Goal: Transaction & Acquisition: Obtain resource

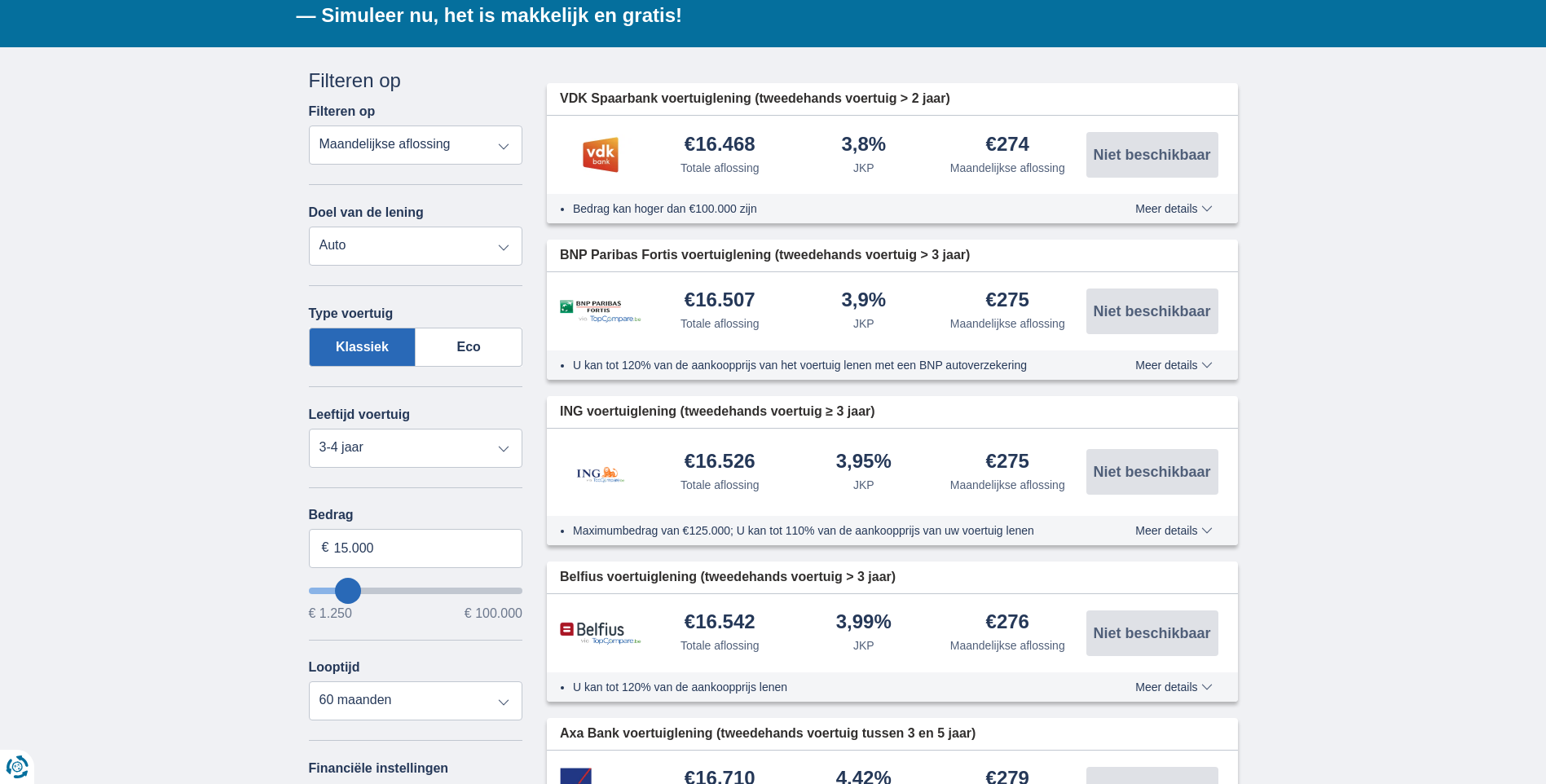
scroll to position [326, 0]
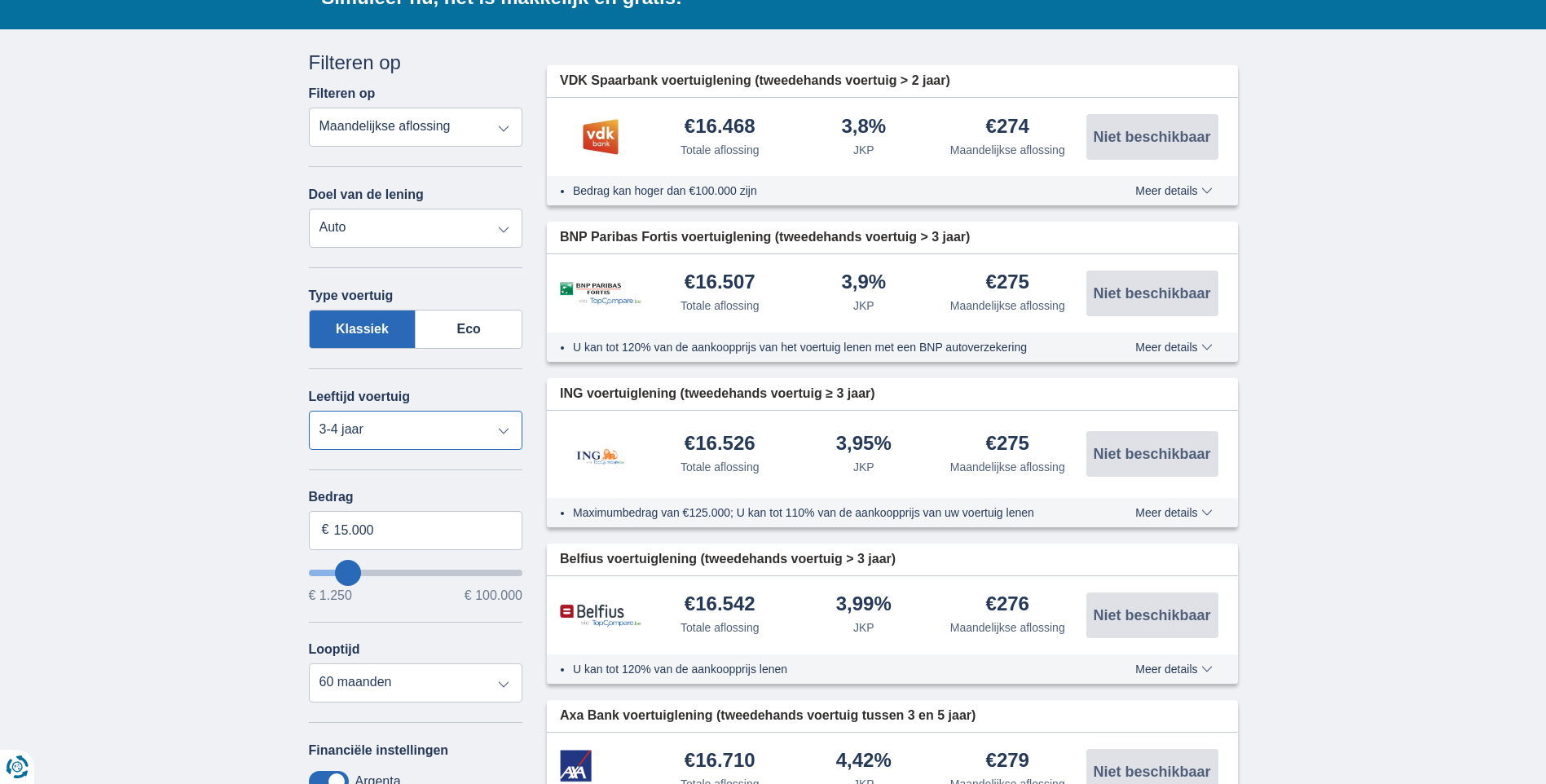
click at [505, 431] on select "Nieuw 0-1 jaar 1-2 jaar 2-3 jaar 3-4 jaar 4-5 jaar 5+ jaar" at bounding box center [416, 430] width 215 height 39
select select "2-3"
click at [309, 410] on select "Nieuw 0-1 jaar 1-2 jaar 2-3 jaar 3-4 jaar 4-5 jaar 5+ jaar" at bounding box center [416, 430] width 215 height 39
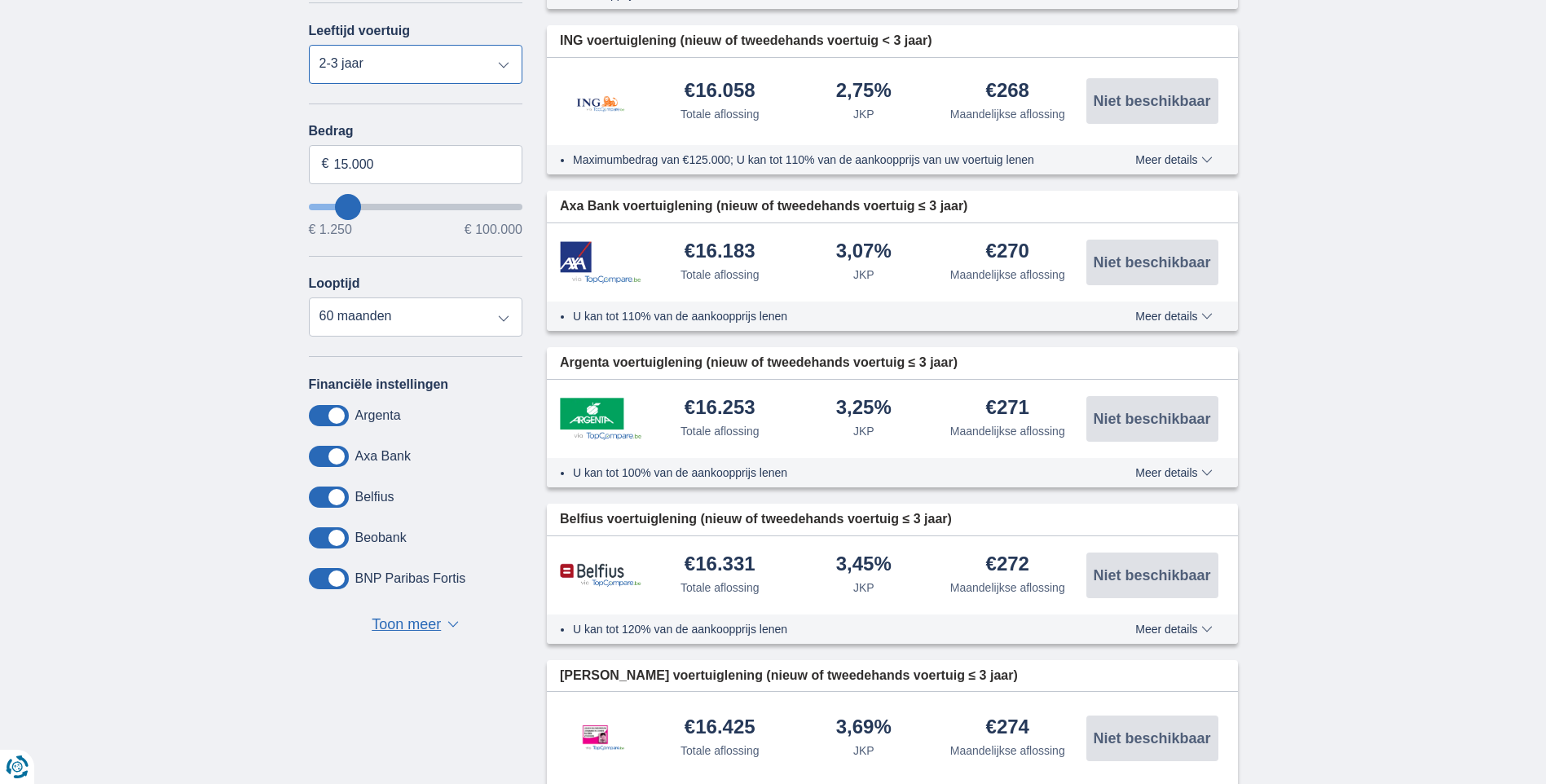
scroll to position [652, 0]
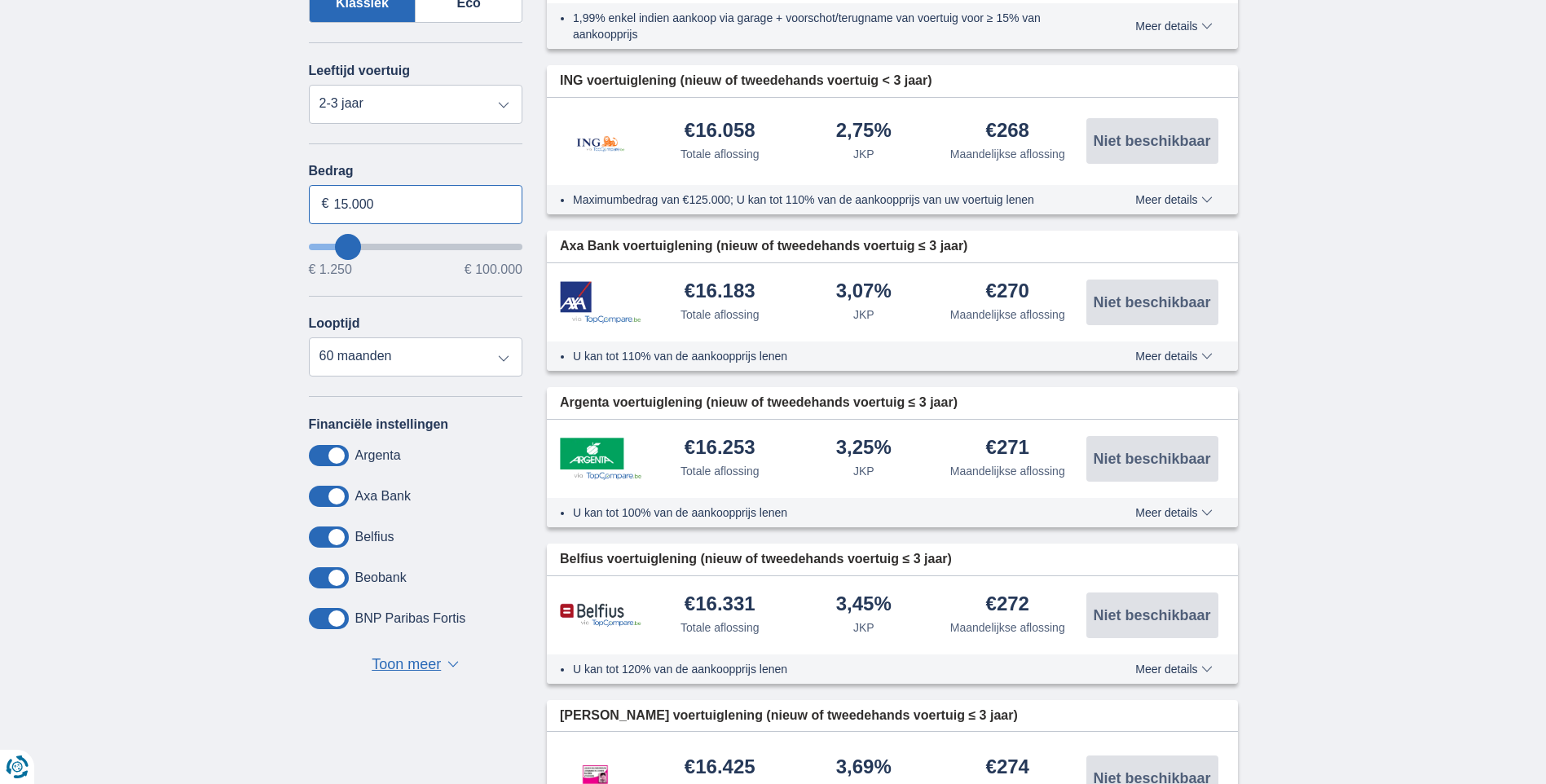
click at [347, 202] on input "15.000" at bounding box center [416, 204] width 215 height 39
type input "20.000"
type input "20250"
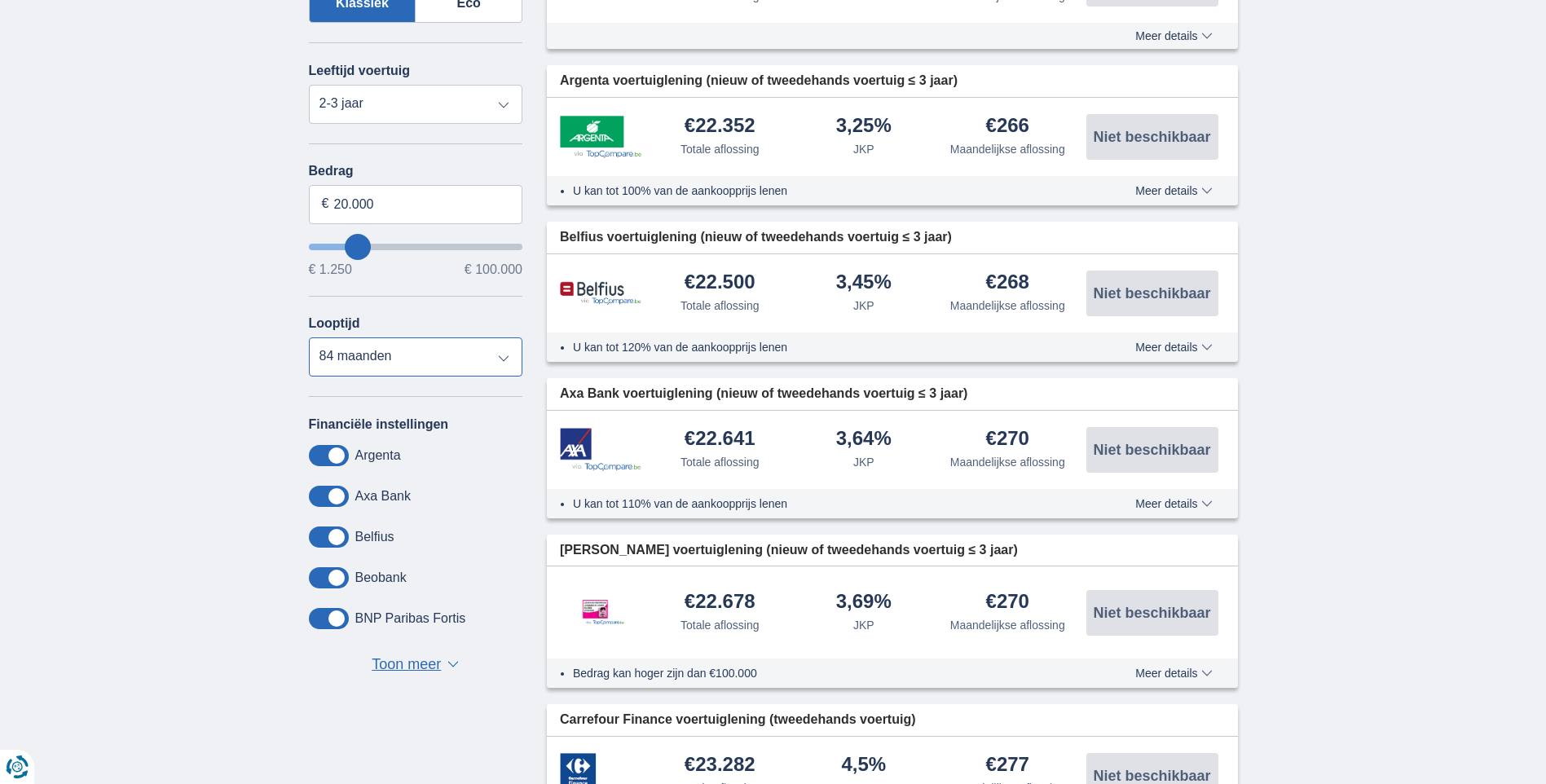
click at [504, 353] on select "12 maanden 18 maanden 24 maanden 30 maanden 36 maanden 42 maanden 48 maanden 60…" at bounding box center [416, 357] width 215 height 39
select select "60"
click at [309, 337] on select "12 maanden 18 maanden 24 maanden 30 maanden 36 maanden 42 maanden 48 maanden 60…" at bounding box center [416, 357] width 215 height 39
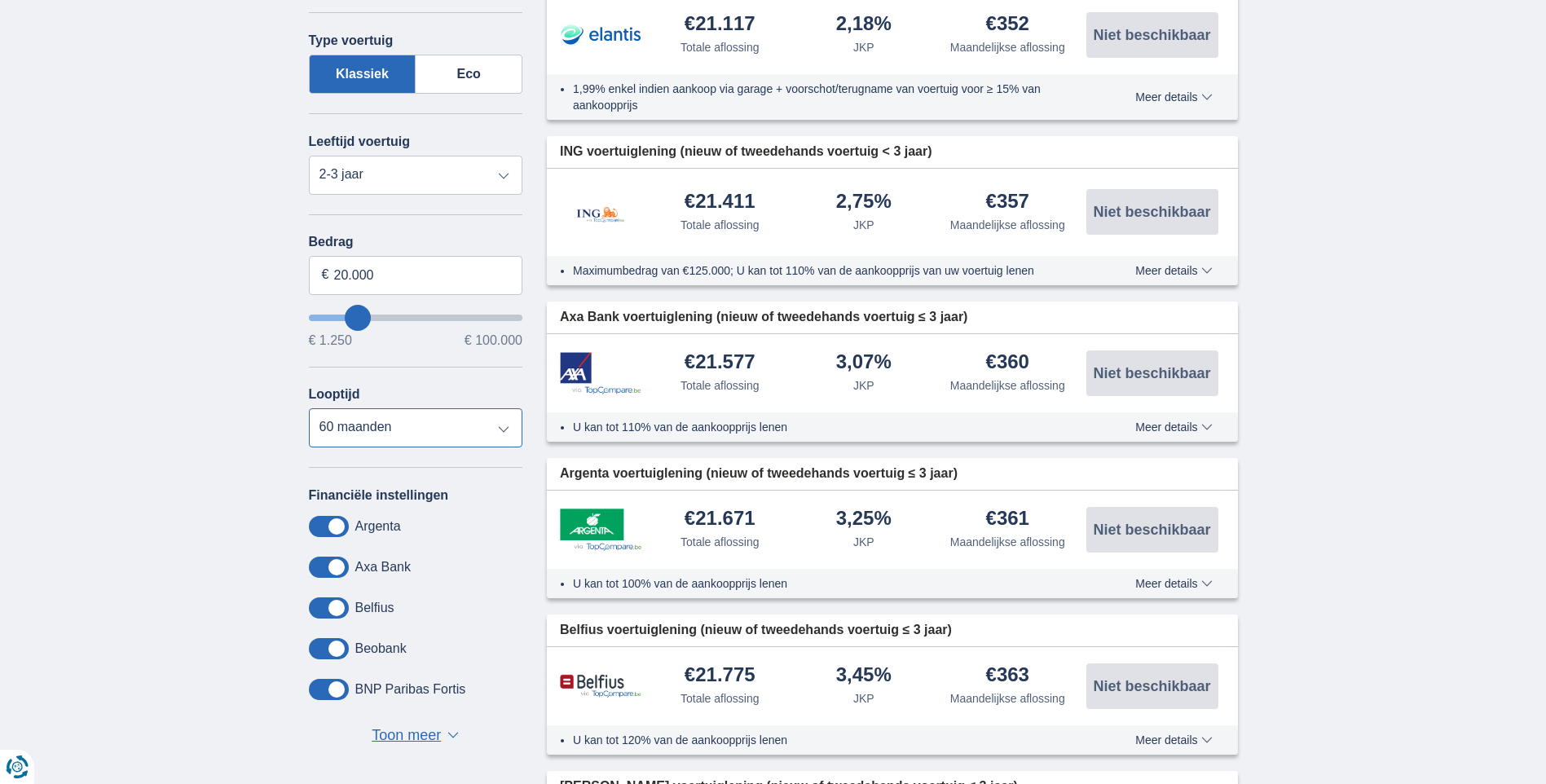
scroll to position [489, 0]
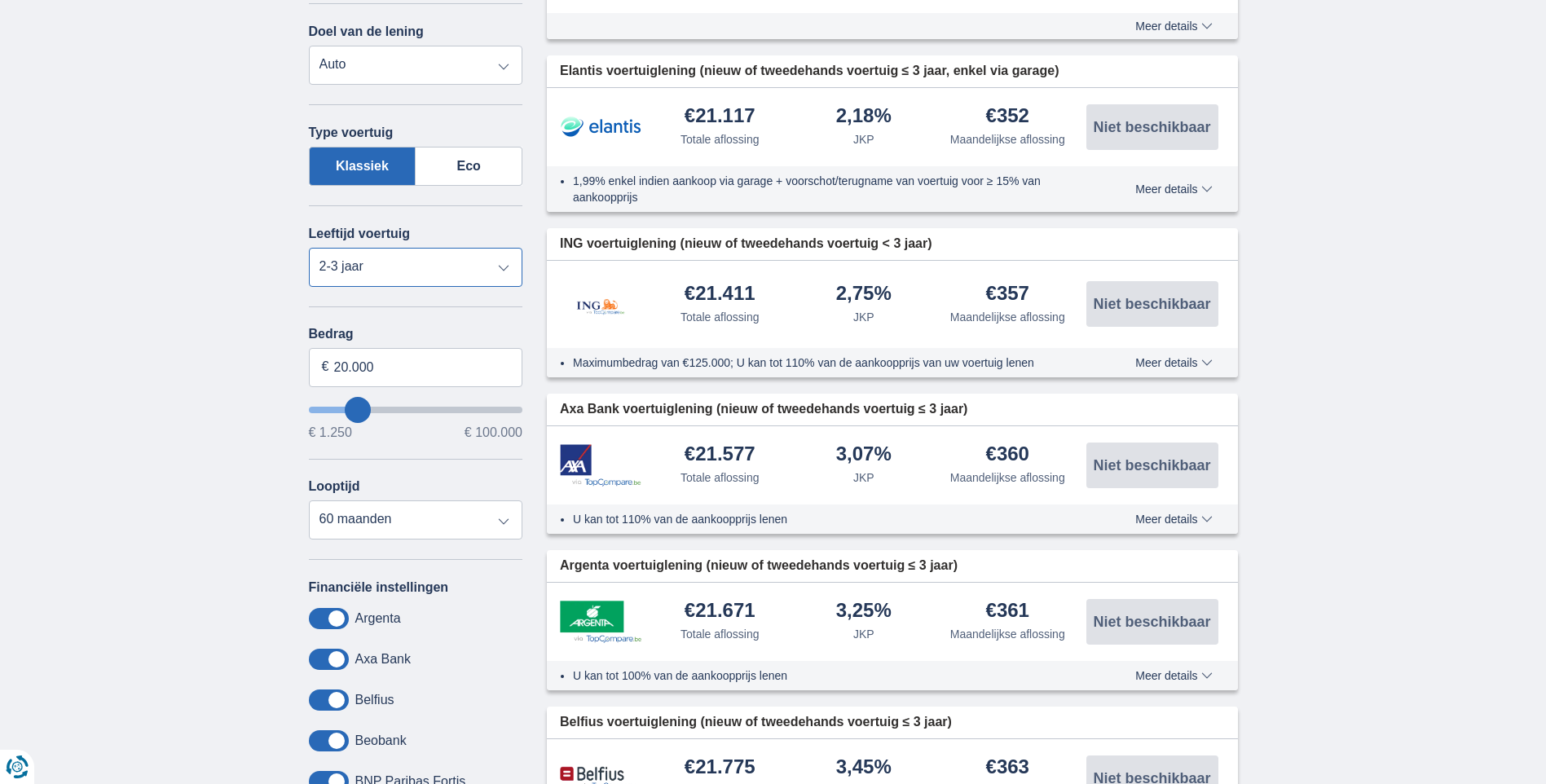
click at [502, 265] on select "Nieuw 0-1 jaar 1-2 jaar 2-3 jaar 3-4 jaar 4-5 jaar 5+ jaar" at bounding box center [416, 267] width 215 height 39
click at [309, 248] on select "Nieuw 0-1 jaar 1-2 jaar 2-3 jaar 3-4 jaar 4-5 jaar 5+ jaar" at bounding box center [416, 267] width 215 height 39
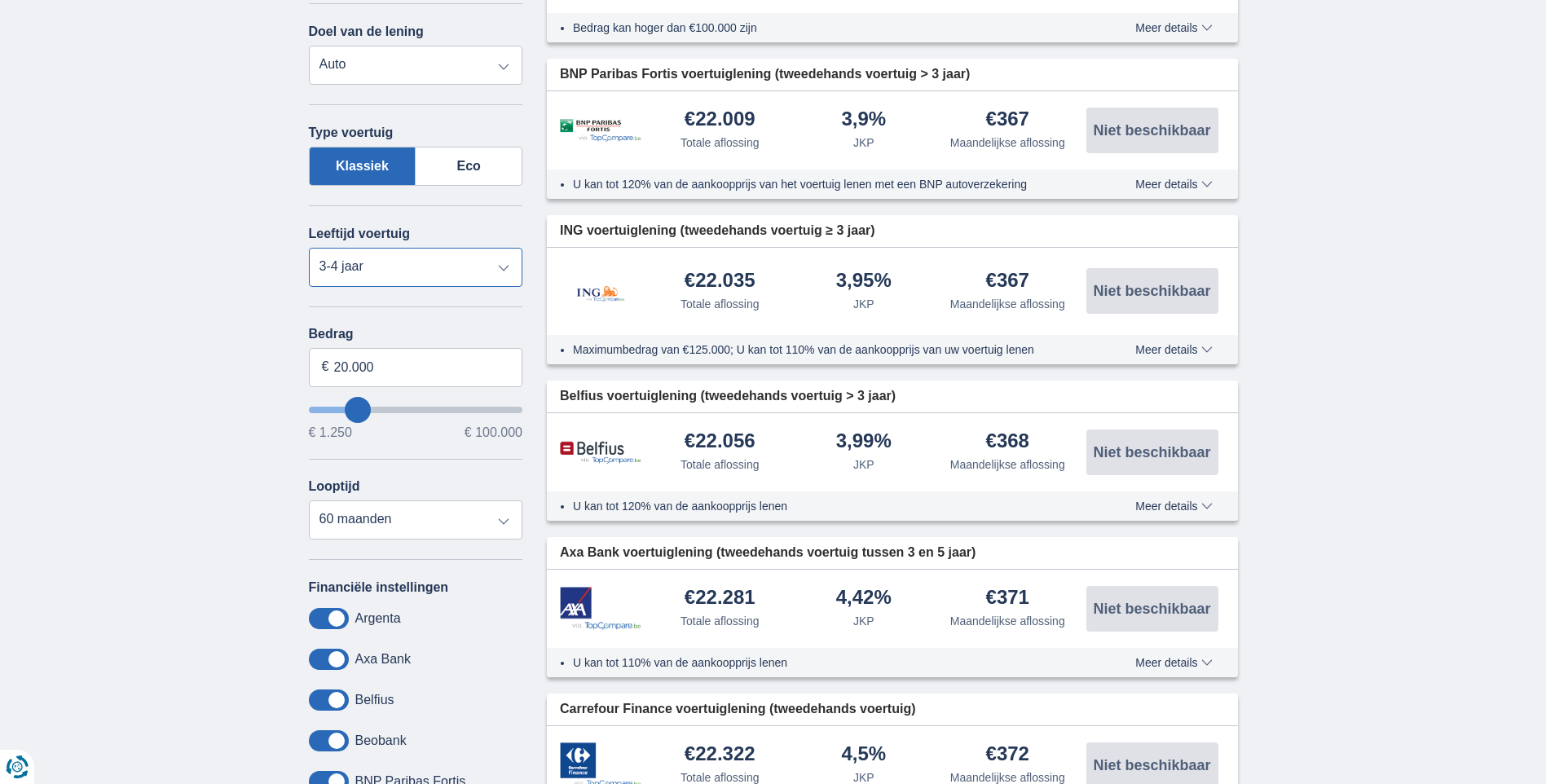
click at [505, 266] on select "Nieuw 0-1 jaar 1-2 jaar 2-3 jaar 3-4 jaar 4-5 jaar 5+ jaar" at bounding box center [416, 267] width 215 height 39
click at [309, 248] on select "Nieuw 0-1 jaar 1-2 jaar 2-3 jaar 3-4 jaar 4-5 jaar 5+ jaar" at bounding box center [416, 267] width 215 height 39
click at [505, 269] on select "Nieuw 0-1 jaar 1-2 jaar 2-3 jaar 3-4 jaar 4-5 jaar 5+ jaar" at bounding box center [416, 267] width 215 height 39
click at [309, 248] on select "Nieuw 0-1 jaar 1-2 jaar 2-3 jaar 3-4 jaar 4-5 jaar 5+ jaar" at bounding box center [416, 267] width 215 height 39
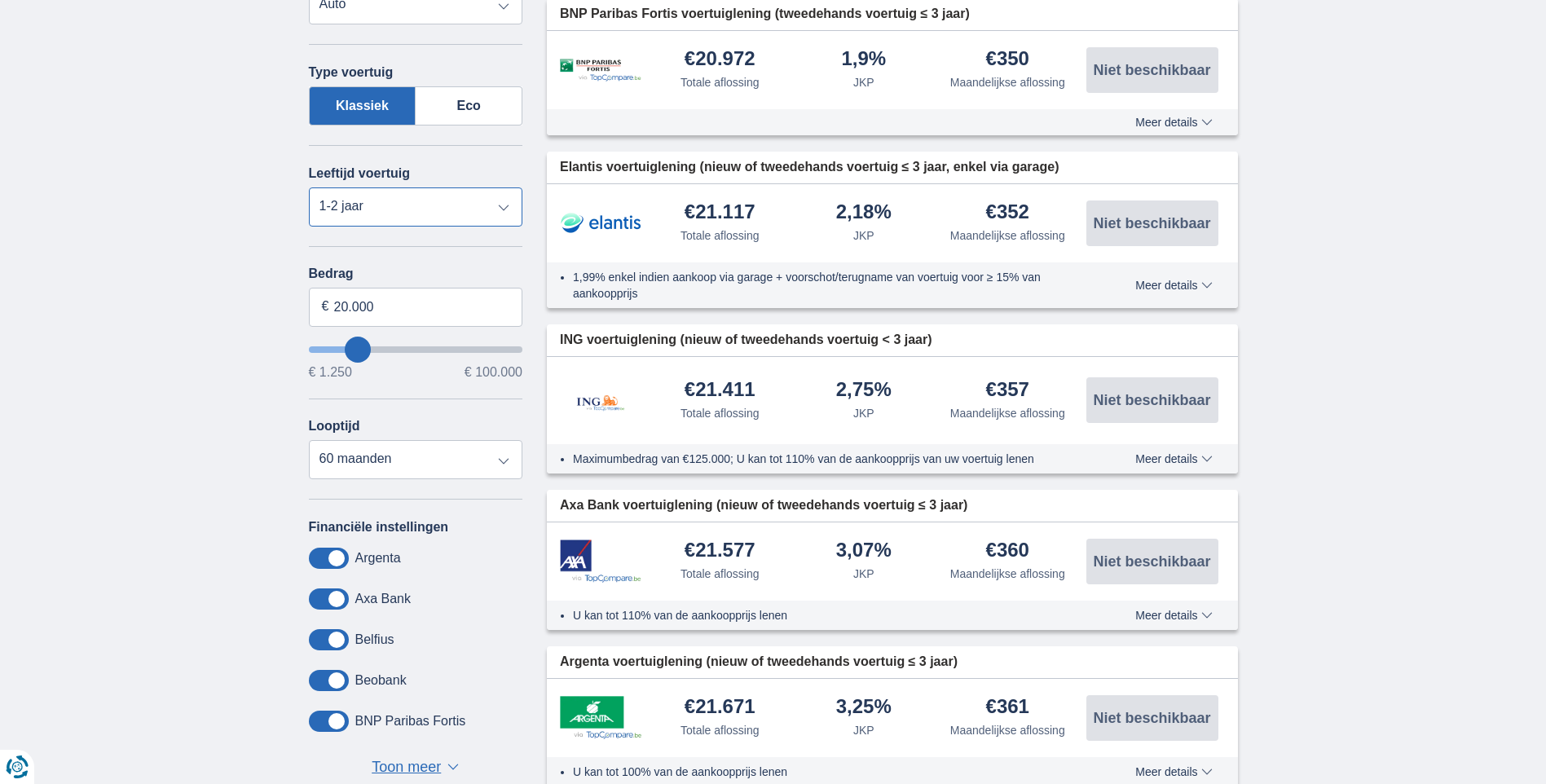
scroll to position [326, 0]
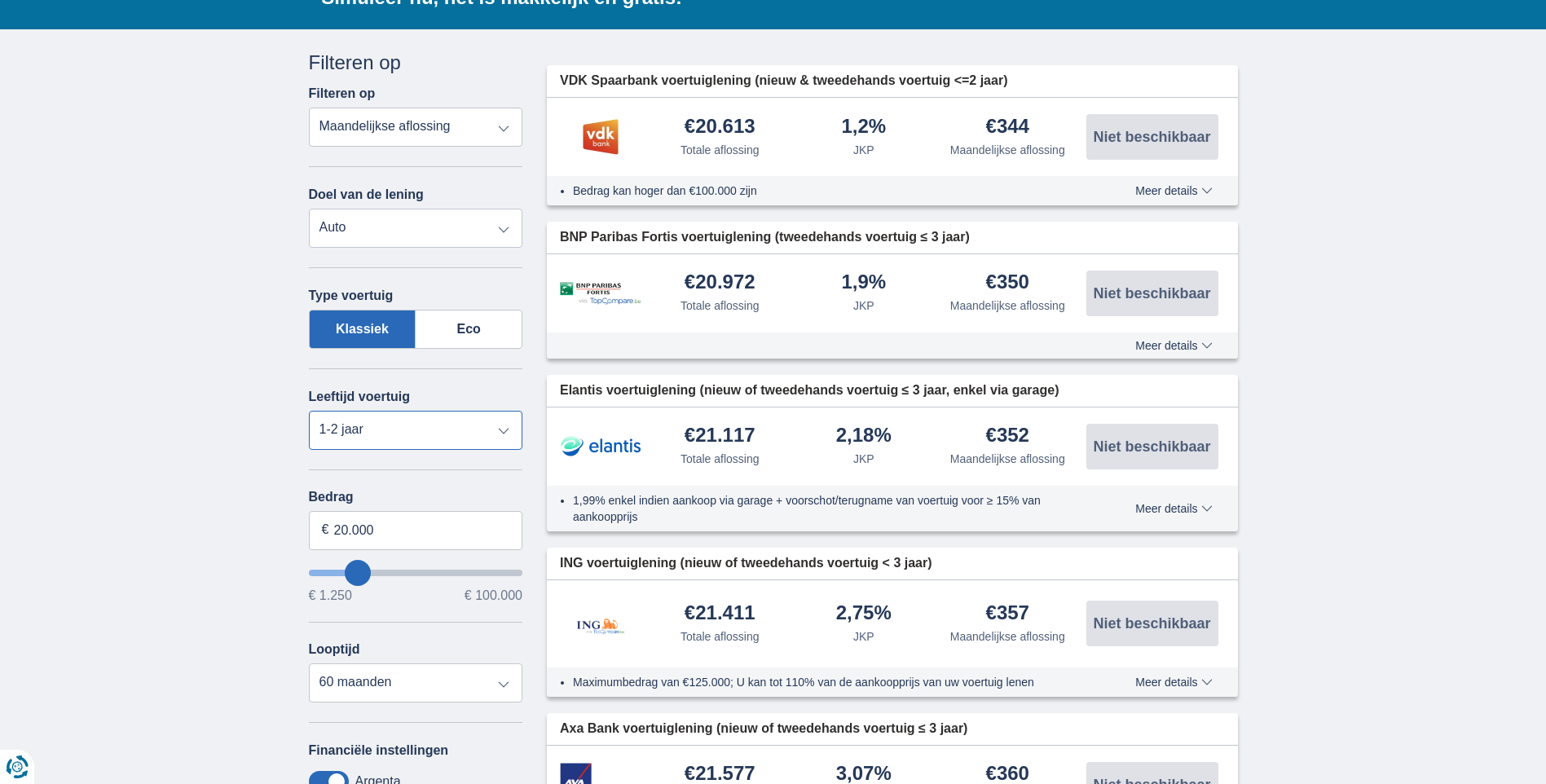
click at [504, 431] on select "Nieuw 0-1 jaar 1-2 jaar 2-3 jaar 3-4 jaar 4-5 jaar 5+ jaar" at bounding box center [416, 430] width 215 height 39
click at [309, 410] on select "Nieuw 0-1 jaar 1-2 jaar 2-3 jaar 3-4 jaar 4-5 jaar 5+ jaar" at bounding box center [416, 430] width 215 height 39
click at [507, 432] on select "Nieuw 0-1 jaar 1-2 jaar 2-3 jaar 3-4 jaar 4-5 jaar 5+ jaar" at bounding box center [416, 430] width 215 height 39
select select "new"
click at [309, 410] on select "Nieuw 0-1 jaar 1-2 jaar 2-3 jaar 3-4 jaar 4-5 jaar 5+ jaar" at bounding box center [416, 430] width 215 height 39
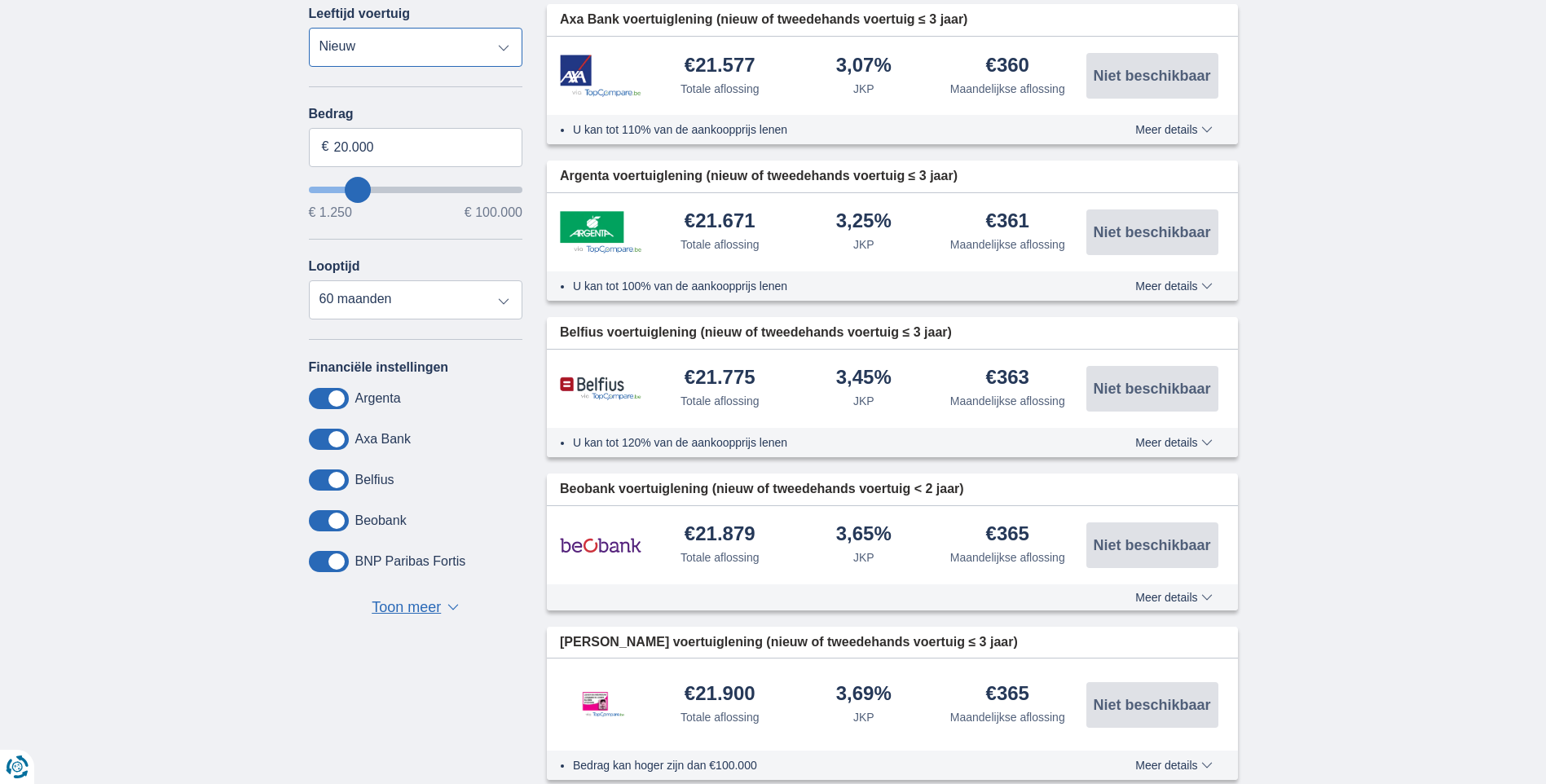
scroll to position [652, 0]
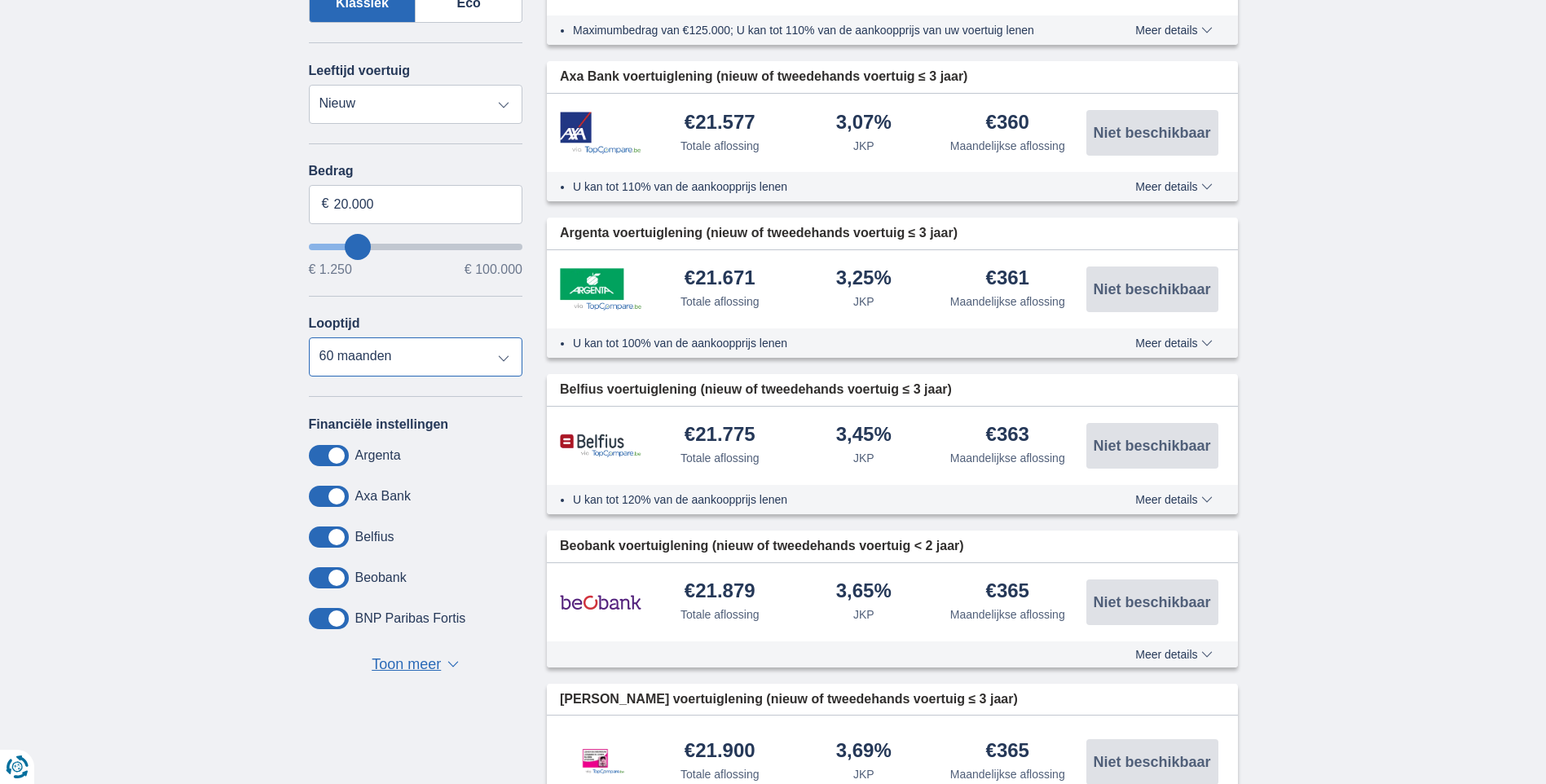
click at [509, 357] on select "12 maanden 18 maanden 24 maanden 30 maanden 36 maanden 42 maanden 48 maanden 60…" at bounding box center [416, 357] width 215 height 39
click at [309, 337] on select "12 maanden 18 maanden 24 maanden 30 maanden 36 maanden 42 maanden 48 maanden 60…" at bounding box center [416, 357] width 215 height 39
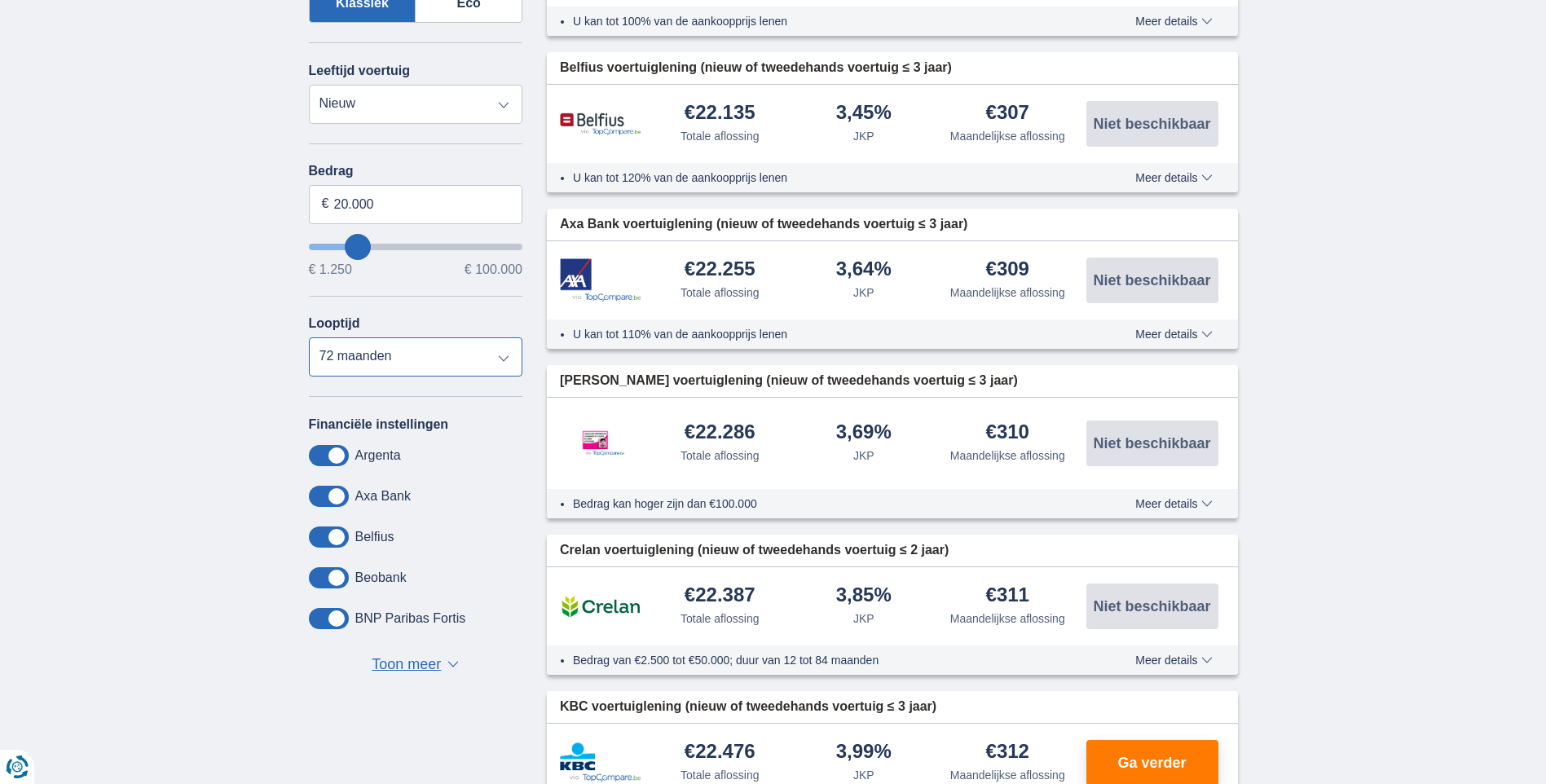
drag, startPoint x: 505, startPoint y: 359, endPoint x: 485, endPoint y: 364, distance: 20.6
click at [505, 359] on select "12 maanden 18 maanden 24 maanden 30 maanden 36 maanden 42 maanden 48 maanden 60…" at bounding box center [416, 357] width 215 height 39
select select "84"
click at [309, 337] on select "12 maanden 18 maanden 24 maanden 30 maanden 36 maanden 42 maanden 48 maanden 60…" at bounding box center [416, 357] width 215 height 39
click at [347, 201] on input "20.000" at bounding box center [416, 204] width 215 height 39
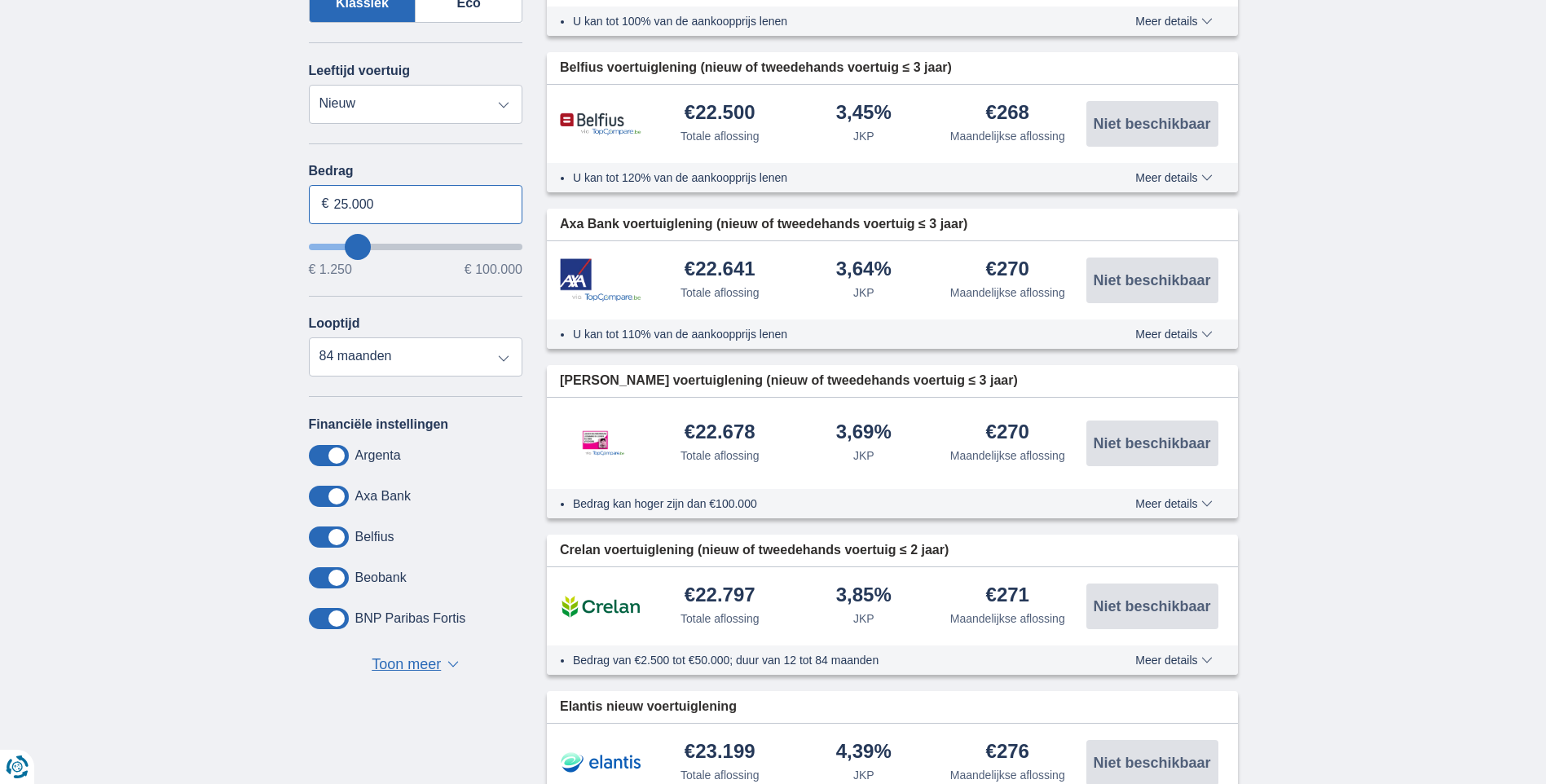
type input "25.000"
type input "25250"
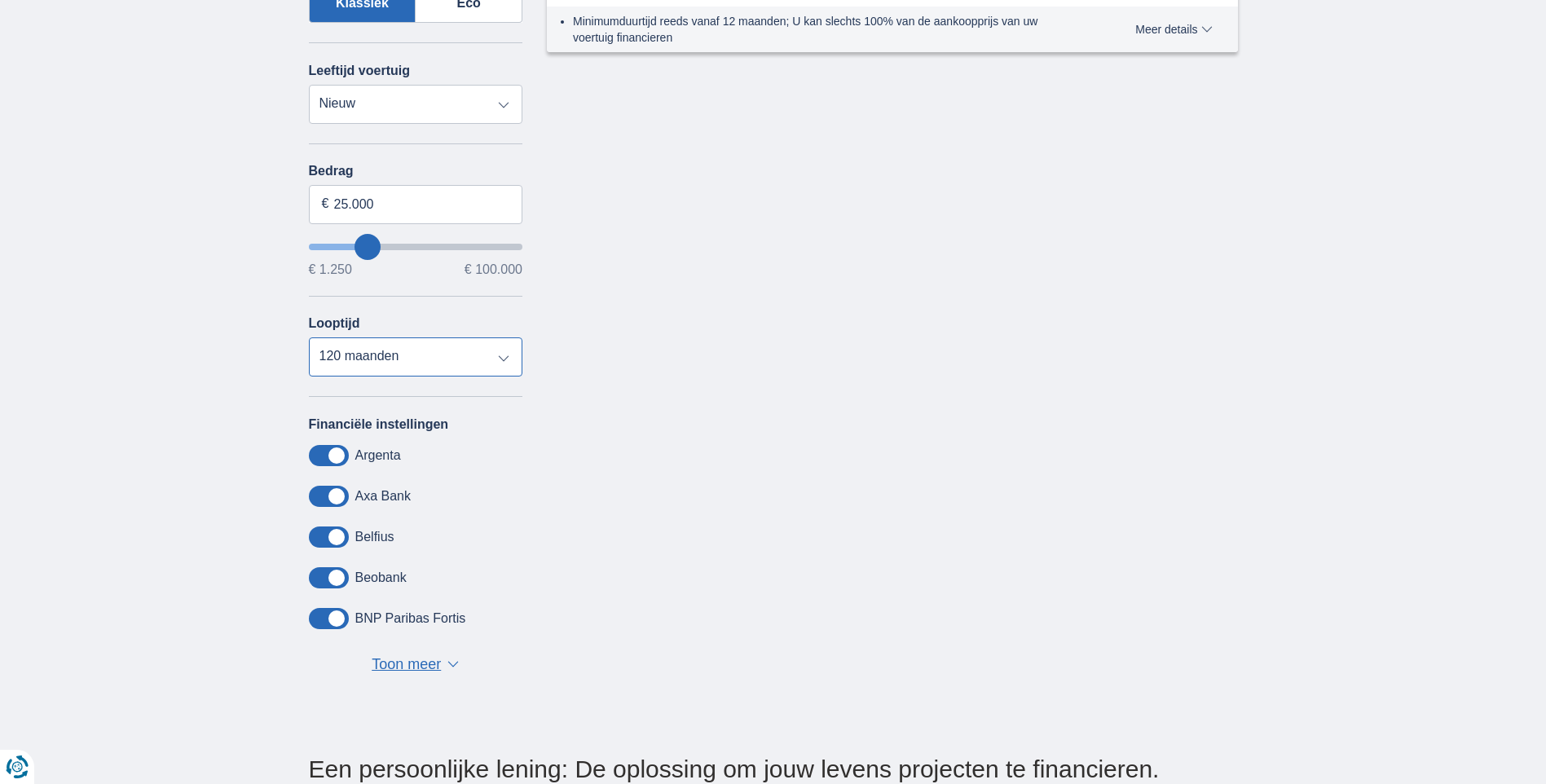
select select "96"
click at [309, 337] on select "12 maanden 18 maanden 24 maanden 30 maanden 36 maanden 42 maanden 48 maanden 60…" at bounding box center [416, 357] width 215 height 39
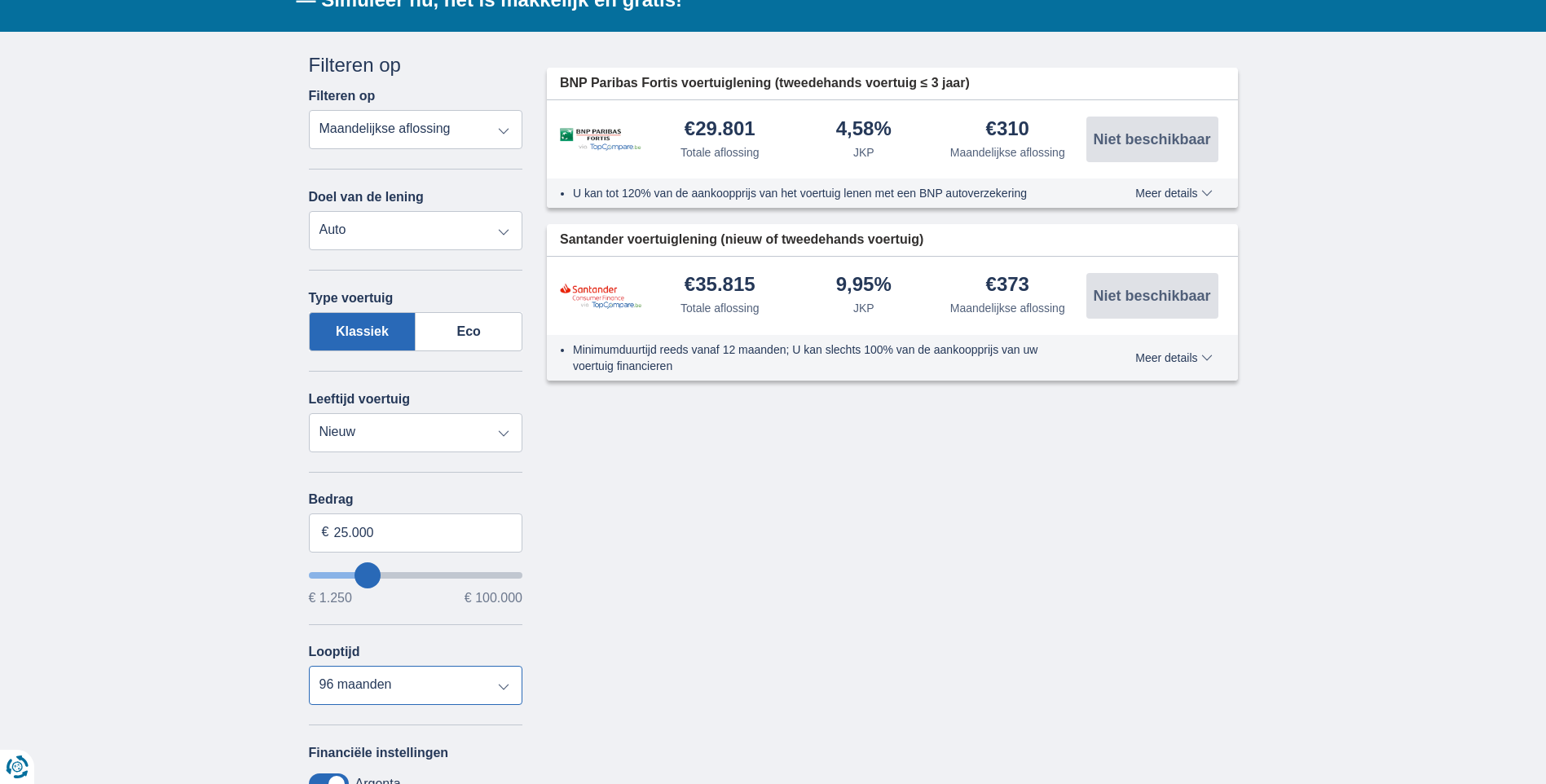
scroll to position [326, 0]
